Goal: Transaction & Acquisition: Purchase product/service

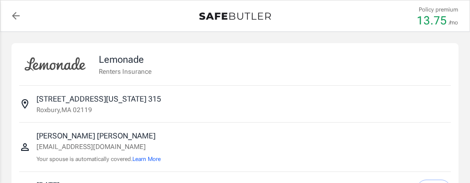
select select "15000"
select select "500"
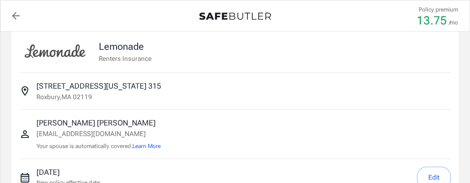
scroll to position [13, 0]
click at [436, 182] on button "Edit" at bounding box center [433, 178] width 34 height 22
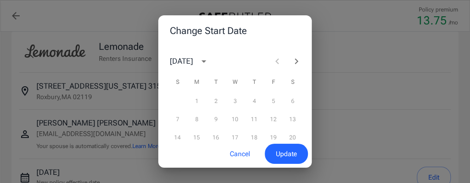
click at [296, 61] on icon "Next month" at bounding box center [296, 62] width 12 height 12
click at [234, 104] on button "1" at bounding box center [234, 101] width 17 height 17
click at [285, 160] on span "Update" at bounding box center [286, 154] width 21 height 12
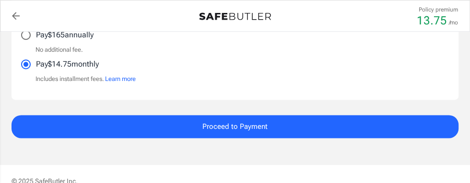
scroll to position [728, 0]
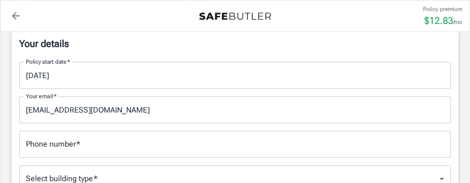
scroll to position [163, 0]
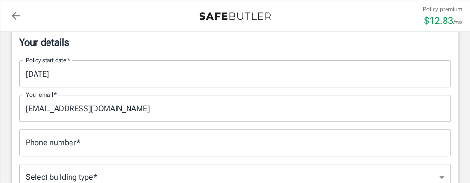
click at [118, 139] on input "Phone number   *" at bounding box center [234, 142] width 431 height 27
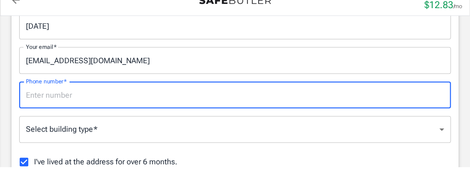
scroll to position [195, 0]
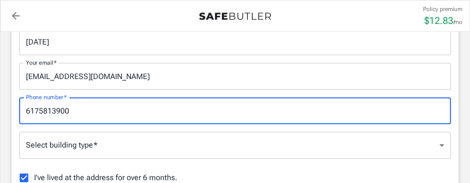
type input "6175813900"
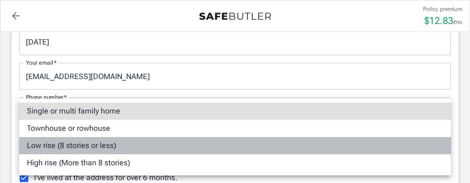
click at [94, 140] on li "Low rise (8 stories or less)" at bounding box center [234, 145] width 431 height 17
type input "lowrise"
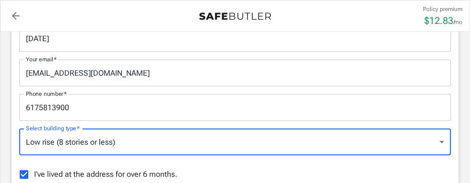
scroll to position [219, 0]
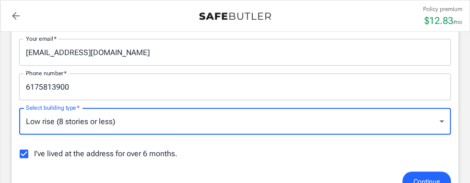
click at [27, 154] on input "I've lived at the address for over 6 months." at bounding box center [24, 154] width 20 height 20
checkbox input "false"
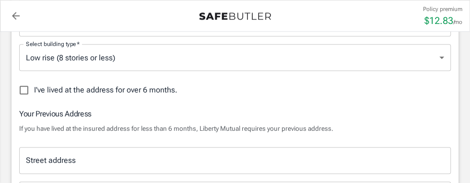
click at [70, 161] on div "Street address Street address" at bounding box center [234, 160] width 431 height 27
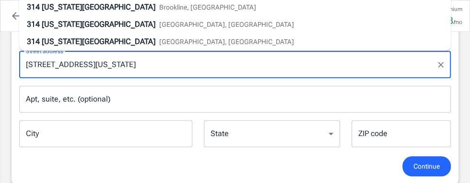
scroll to position [391, 0]
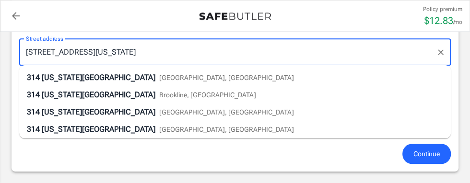
click at [159, 113] on span "Malden, MA" at bounding box center [226, 112] width 135 height 8
type input "314 Washington St"
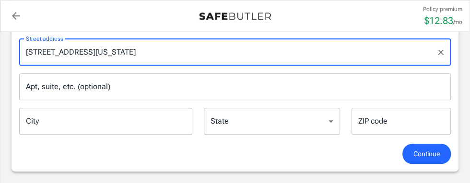
type input "Malden"
select select "MA"
type input "02148"
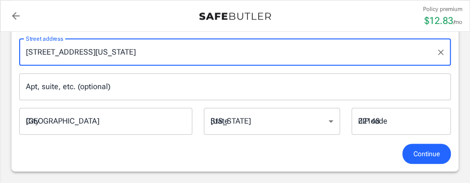
type input "314 Washington St"
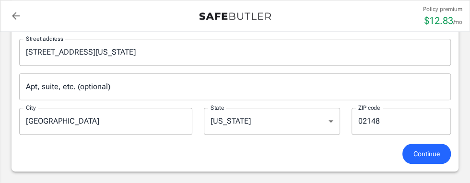
scroll to position [427, 0]
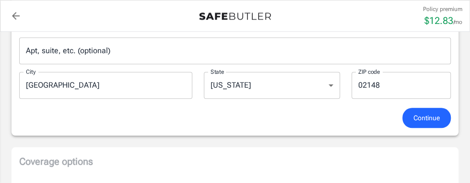
click at [418, 117] on span "Continue" at bounding box center [426, 118] width 26 height 12
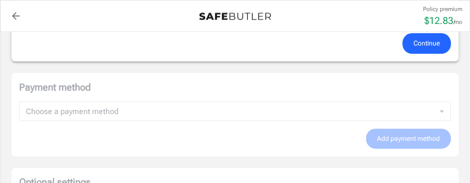
scroll to position [626, 0]
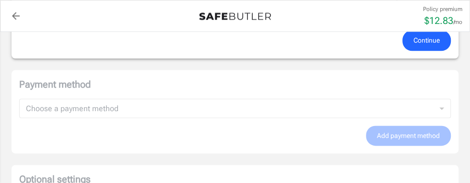
click at [429, 46] on button "Continue" at bounding box center [426, 40] width 48 height 21
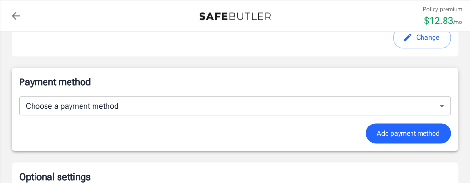
scroll to position [605, 0]
